Goal: Task Accomplishment & Management: Use online tool/utility

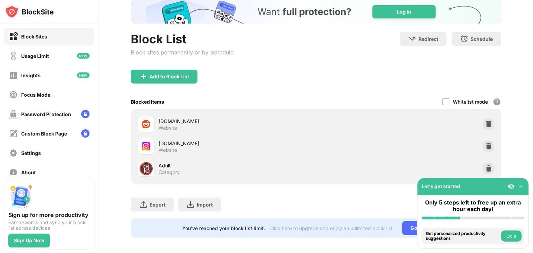
scroll to position [53, 0]
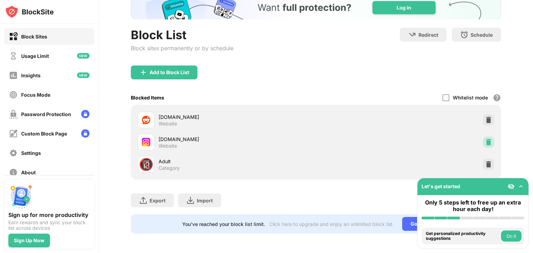
click at [485, 139] on img at bounding box center [488, 142] width 7 height 7
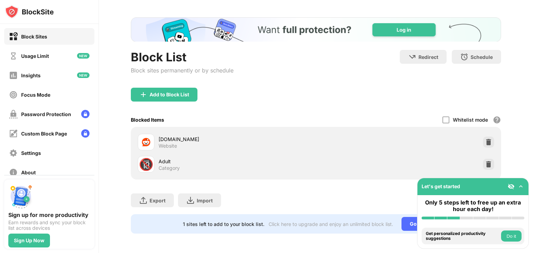
scroll to position [0, 0]
click at [174, 92] on div "Add to Block List" at bounding box center [170, 95] width 40 height 6
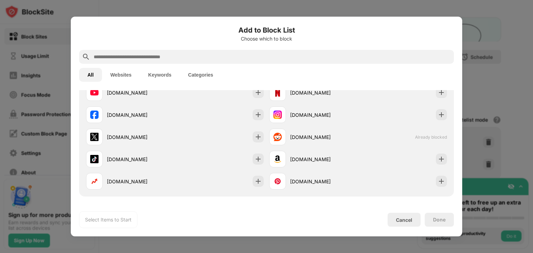
scroll to position [139, 0]
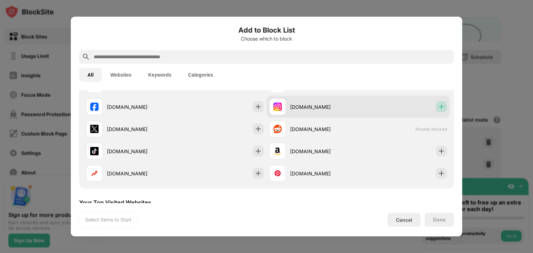
click at [438, 103] on img at bounding box center [441, 106] width 7 height 7
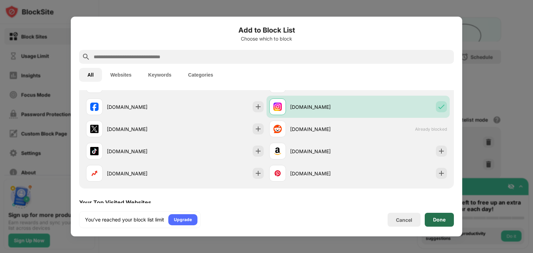
click at [447, 215] on div "Done" at bounding box center [439, 220] width 29 height 14
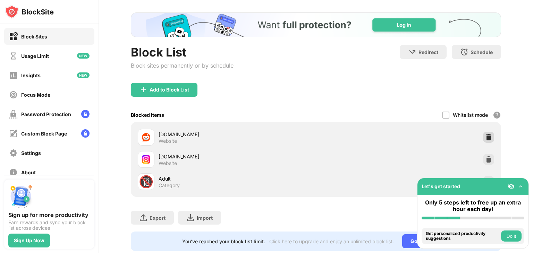
click at [486, 140] on div at bounding box center [488, 137] width 11 height 11
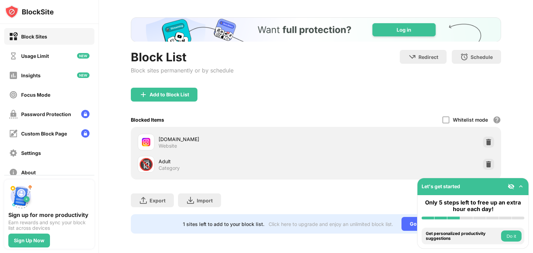
scroll to position [0, 0]
click at [189, 92] on div "Add to Block List" at bounding box center [170, 95] width 40 height 6
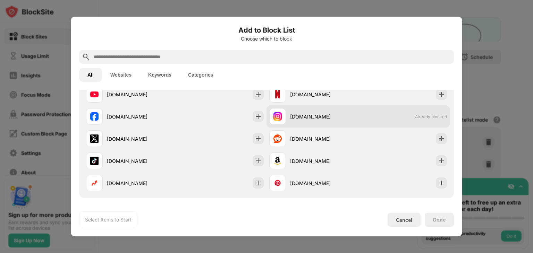
scroll to position [139, 0]
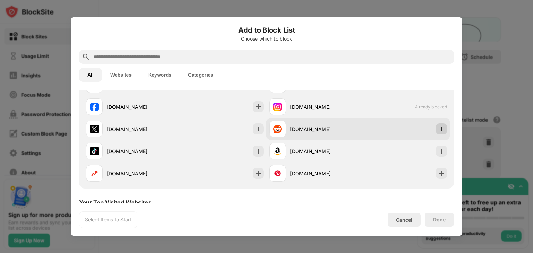
click at [438, 126] on img at bounding box center [441, 129] width 7 height 7
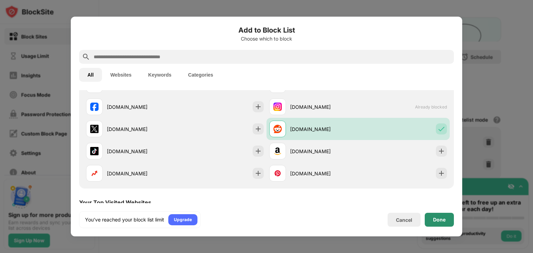
click at [442, 220] on div "Done" at bounding box center [439, 220] width 12 height 6
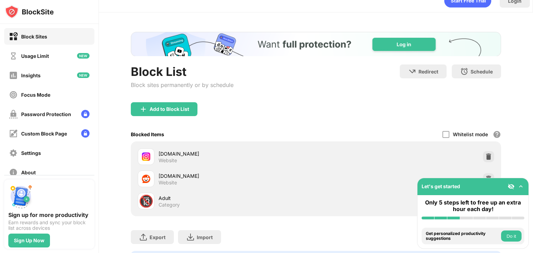
scroll to position [0, 0]
